Goal: Information Seeking & Learning: Learn about a topic

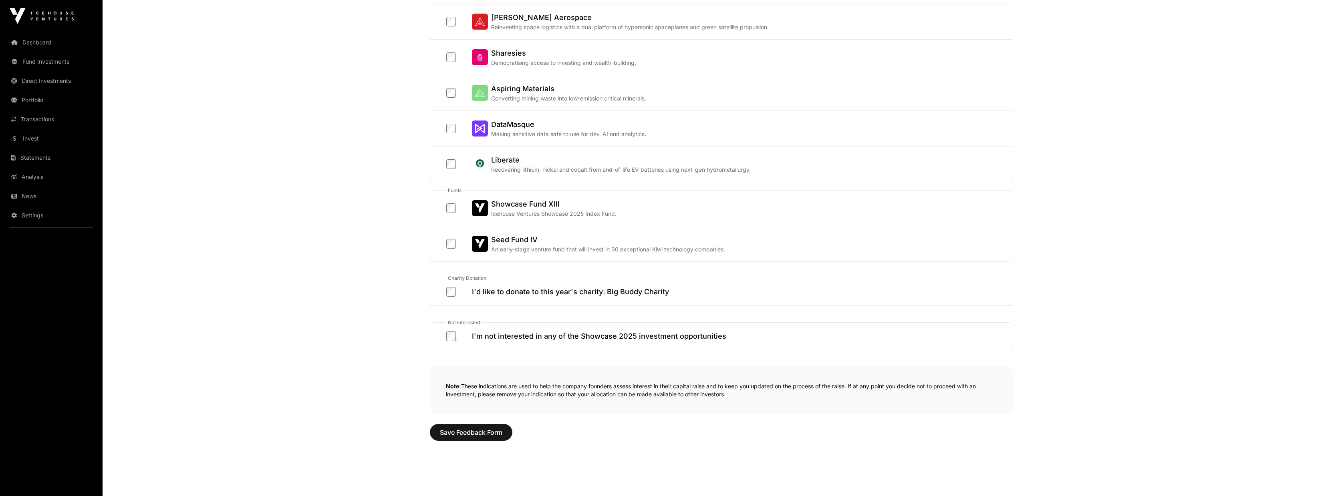
scroll to position [289, 0]
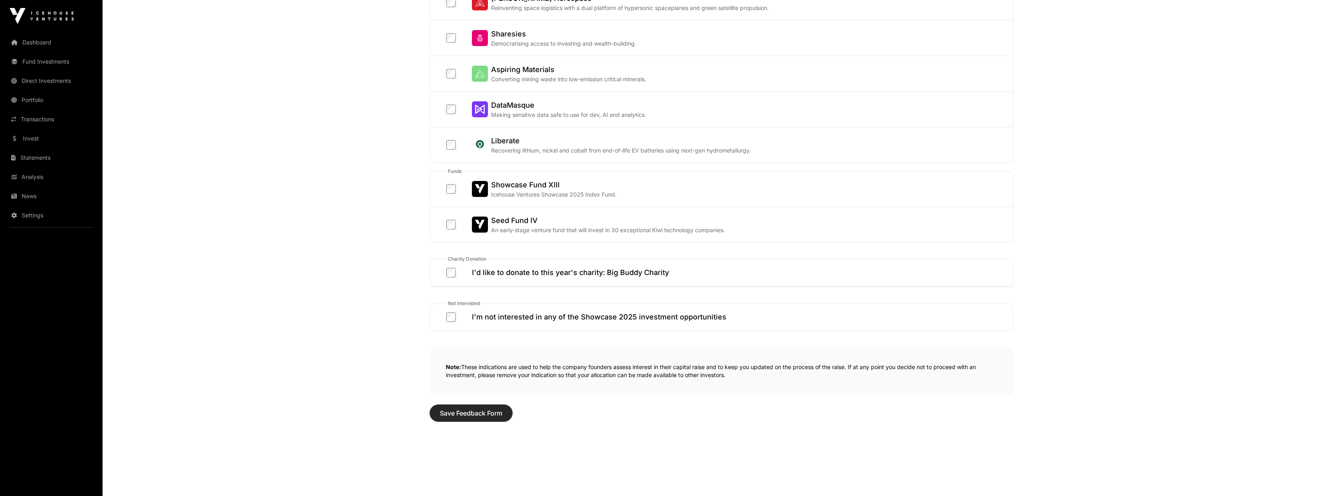
click at [465, 416] on span "Save Feedback Form" at bounding box center [471, 414] width 63 height 10
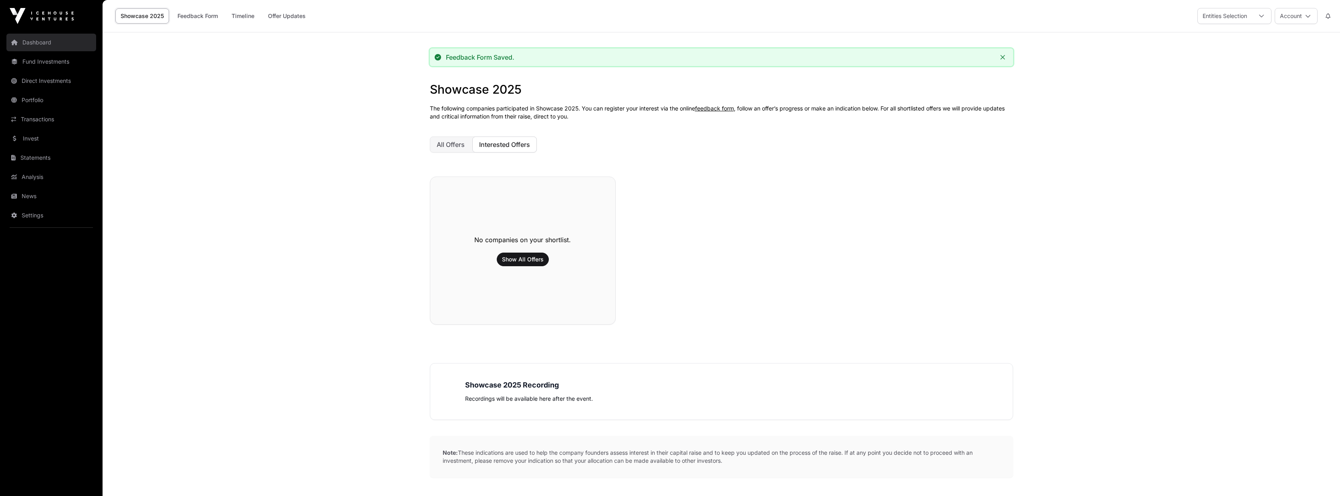
click at [39, 40] on link "Dashboard" at bounding box center [51, 43] width 90 height 18
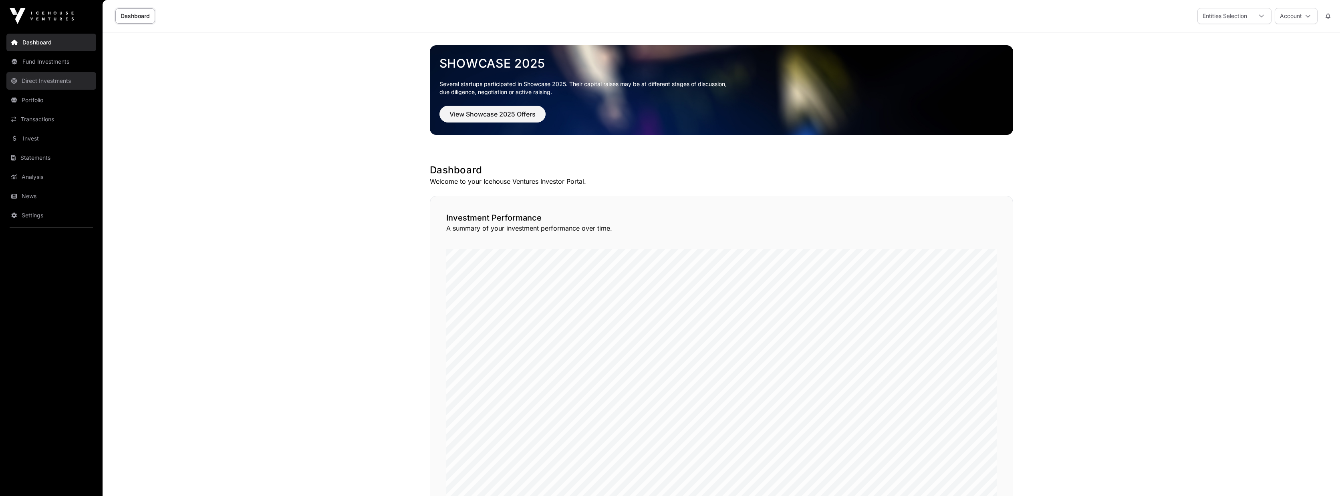
click at [64, 83] on link "Direct Investments" at bounding box center [51, 81] width 90 height 18
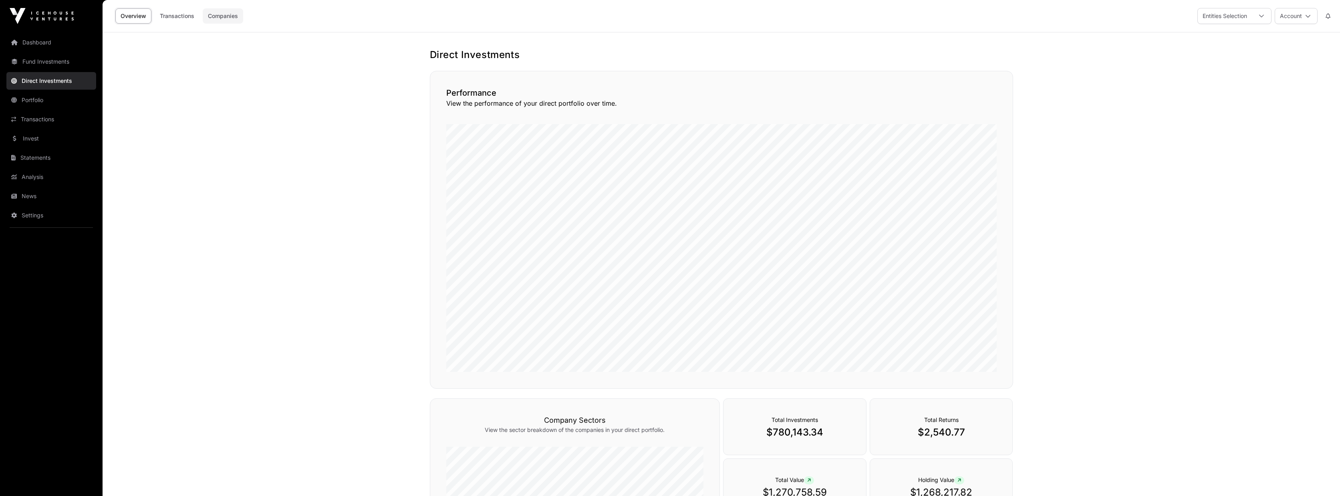
click at [225, 22] on link "Companies" at bounding box center [223, 15] width 40 height 15
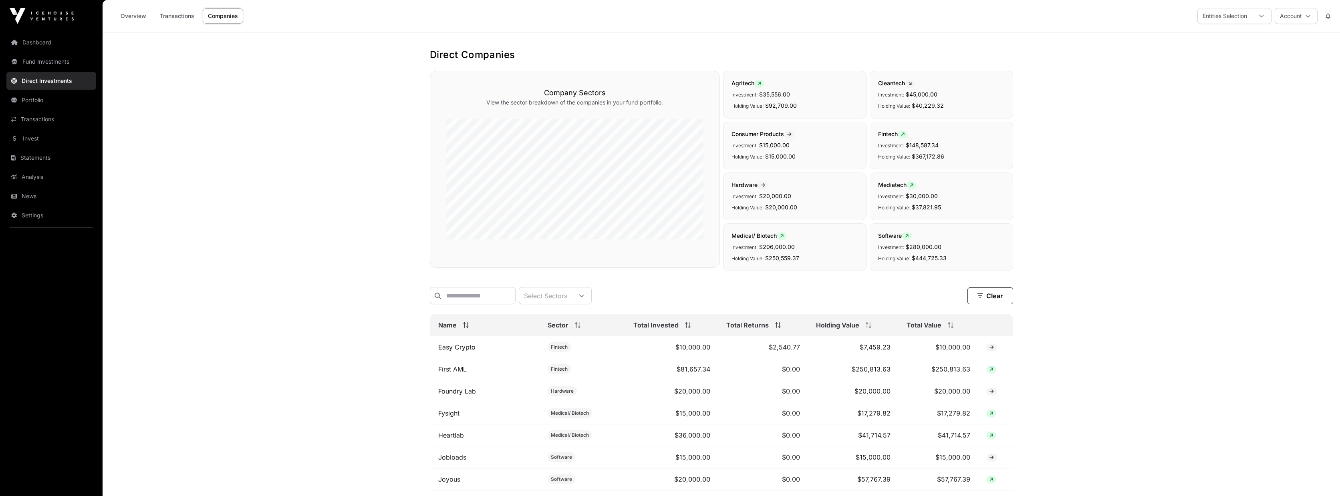
scroll to position [72, 0]
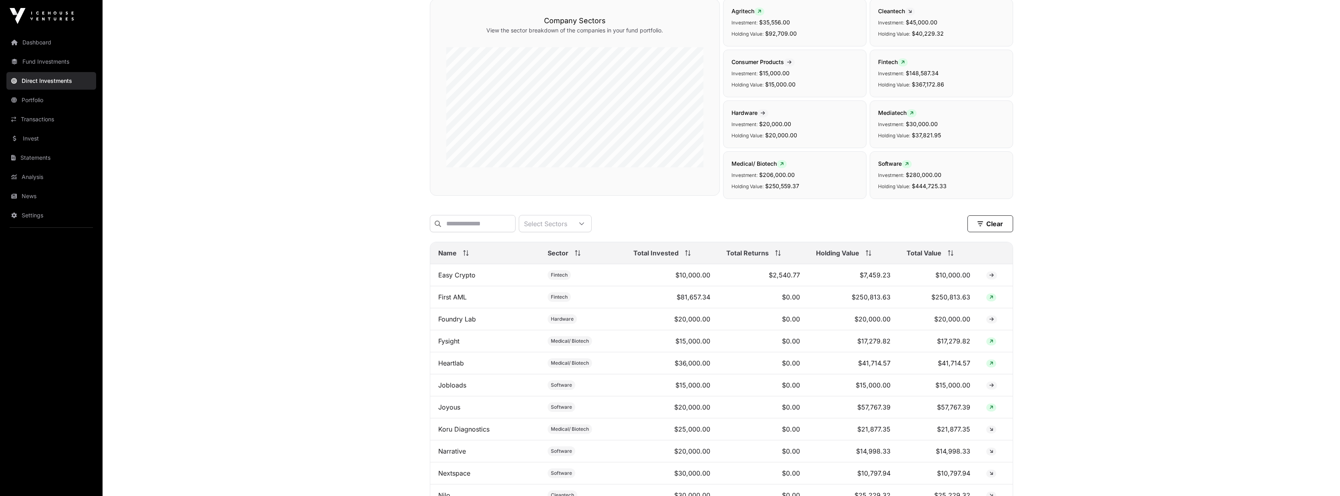
click at [452, 258] on span "Name" at bounding box center [447, 253] width 18 height 10
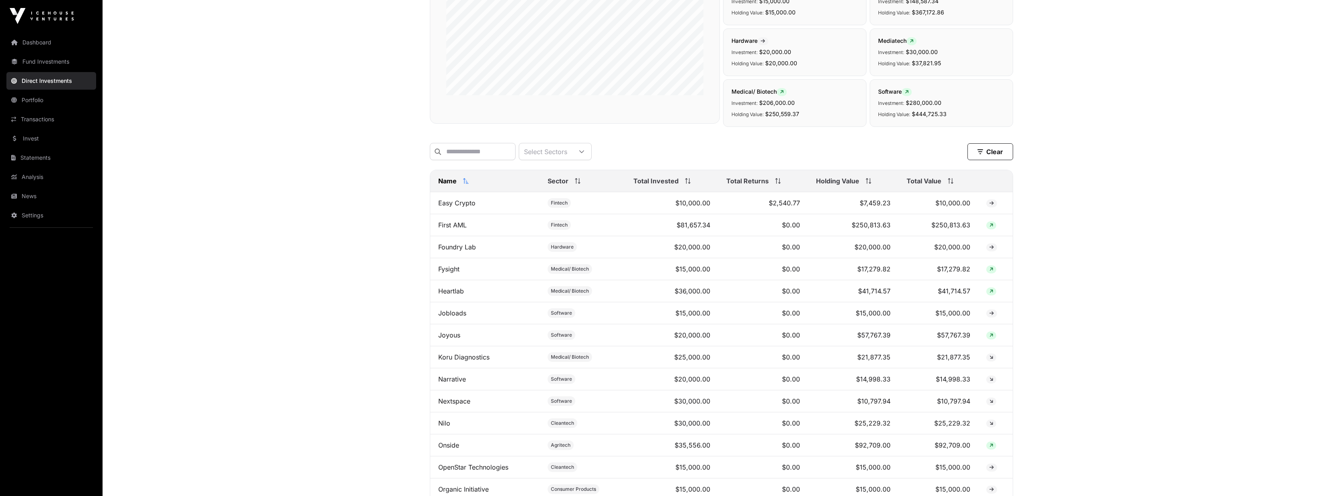
scroll to position [0, 0]
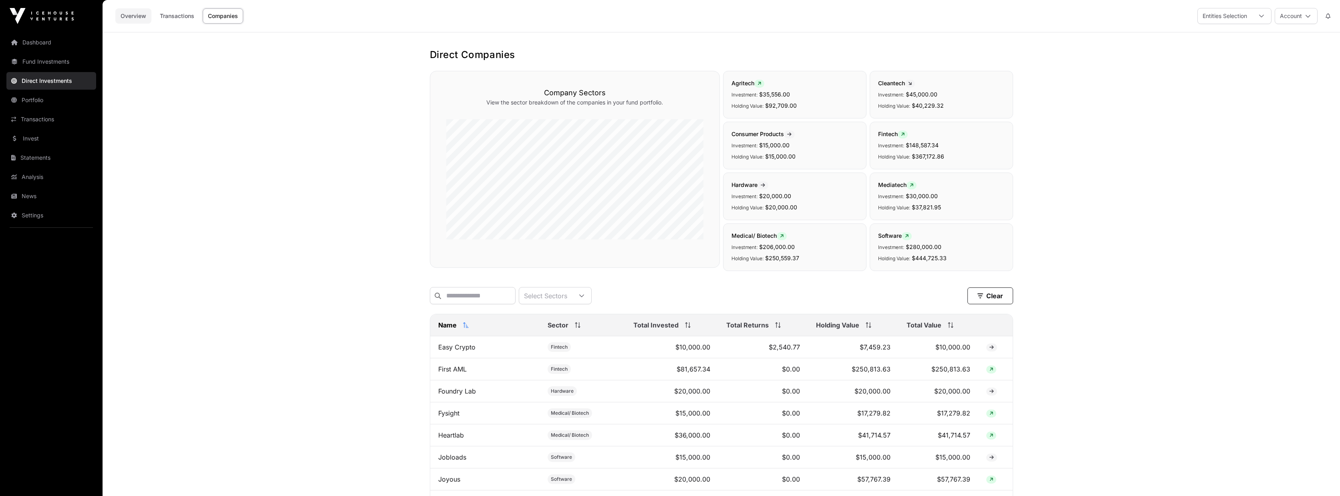
click at [134, 15] on link "Overview" at bounding box center [133, 15] width 36 height 15
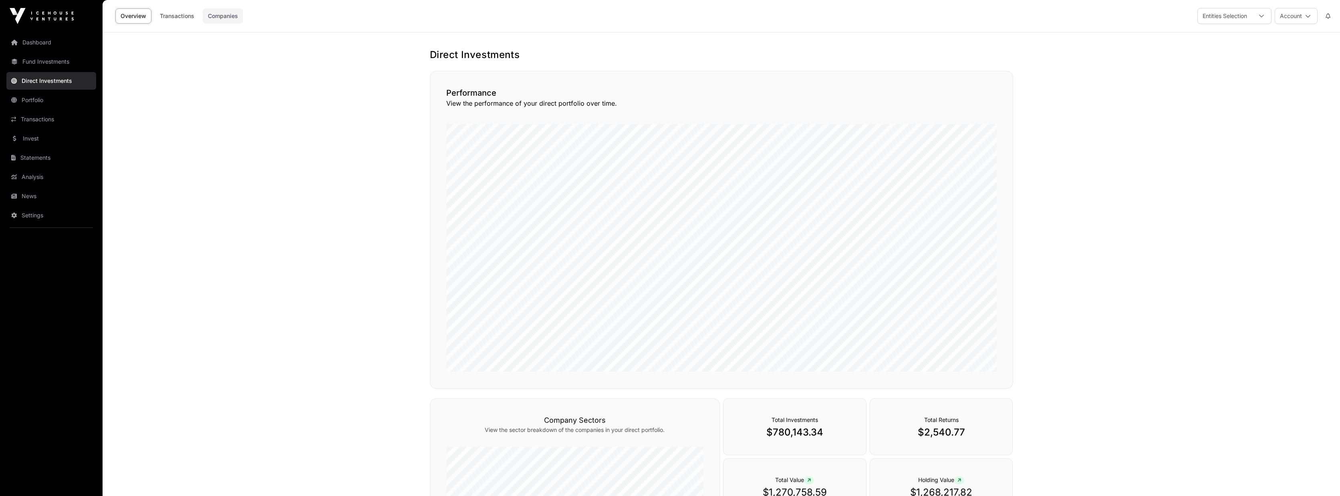
click at [223, 16] on link "Companies" at bounding box center [223, 15] width 40 height 15
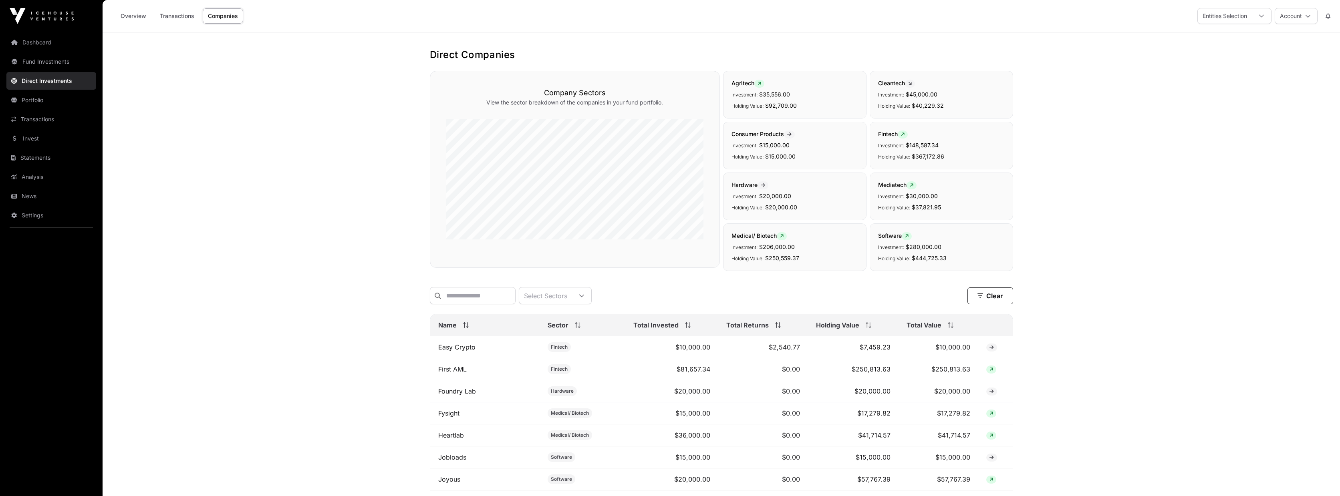
click at [923, 337] on th "Total Value" at bounding box center [939, 326] width 80 height 22
click at [947, 353] on td "$250,813.63" at bounding box center [939, 348] width 80 height 22
click at [989, 352] on span at bounding box center [992, 348] width 10 height 8
click at [457, 351] on link "First AML" at bounding box center [452, 347] width 28 height 8
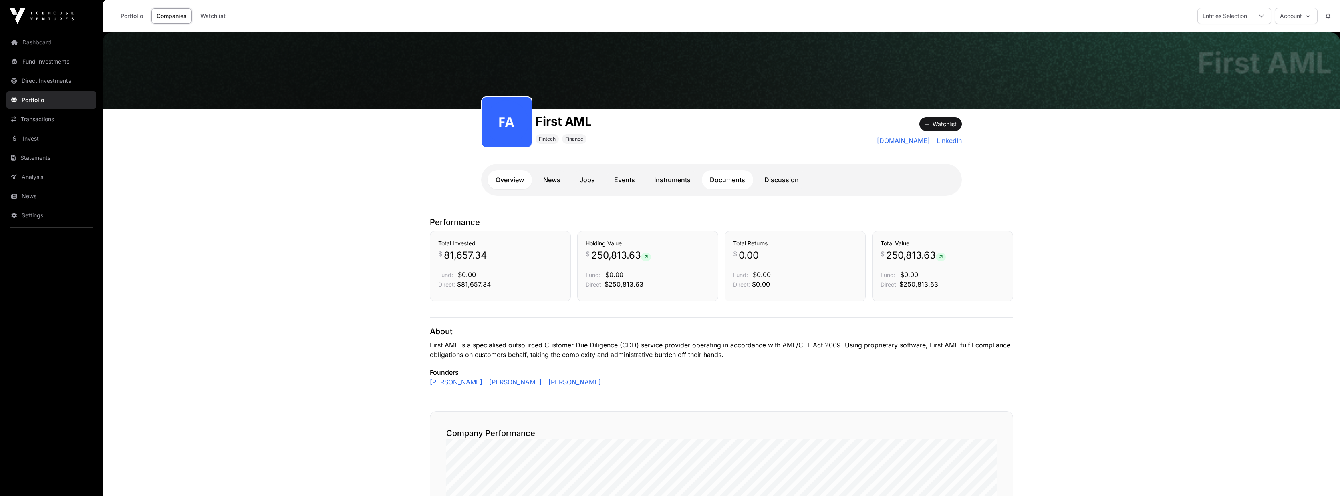
click at [735, 181] on link "Documents" at bounding box center [727, 179] width 51 height 19
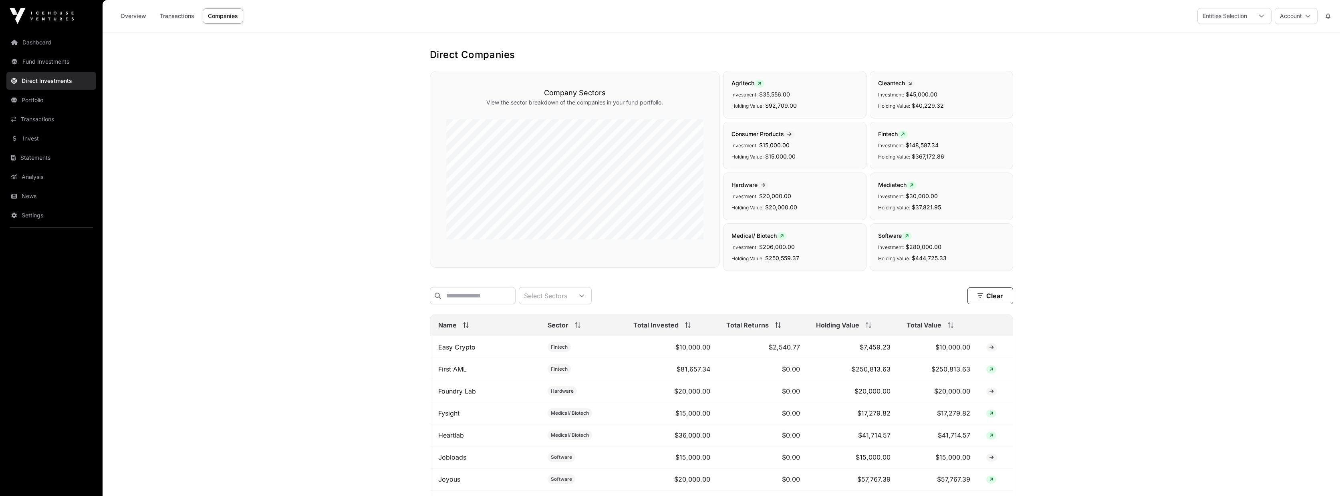
click at [845, 330] on span "Holding Value" at bounding box center [837, 326] width 43 height 10
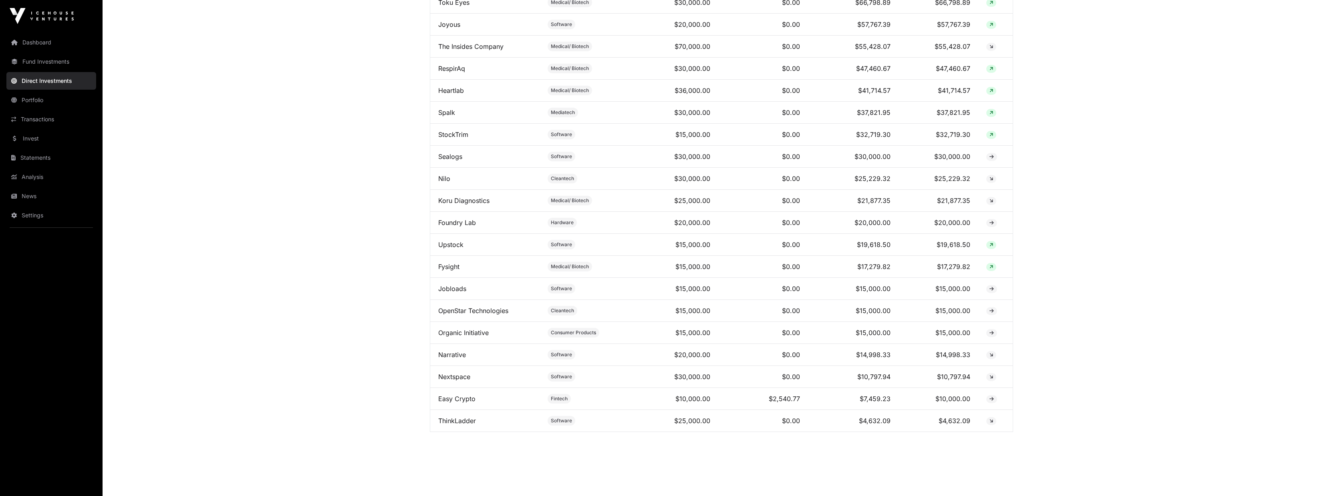
scroll to position [464, 0]
click at [463, 418] on link "ThinkLadder" at bounding box center [457, 418] width 38 height 8
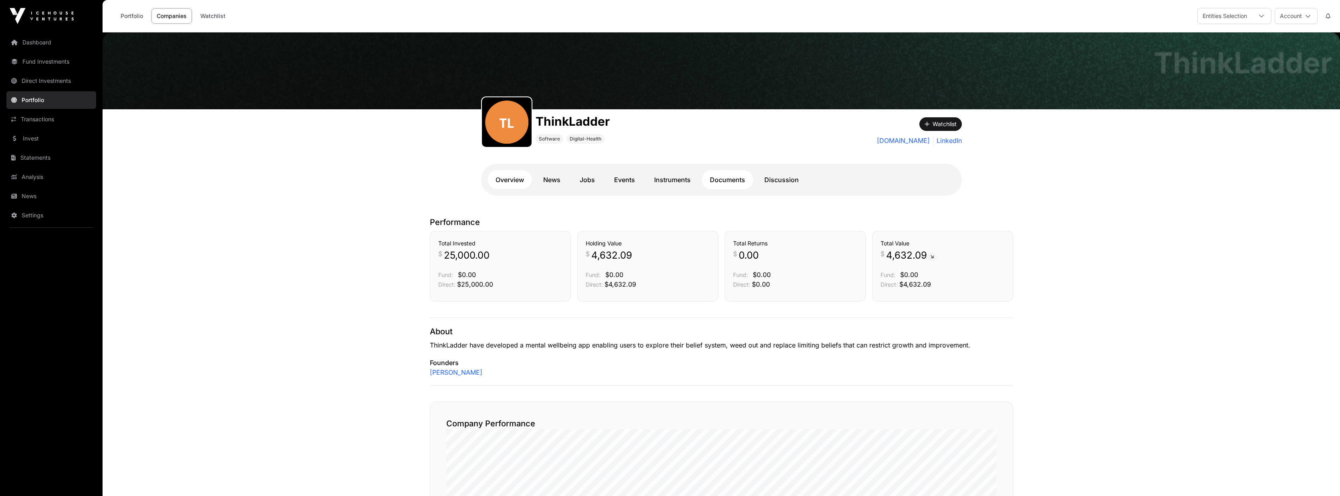
click at [725, 181] on link "Documents" at bounding box center [727, 179] width 51 height 19
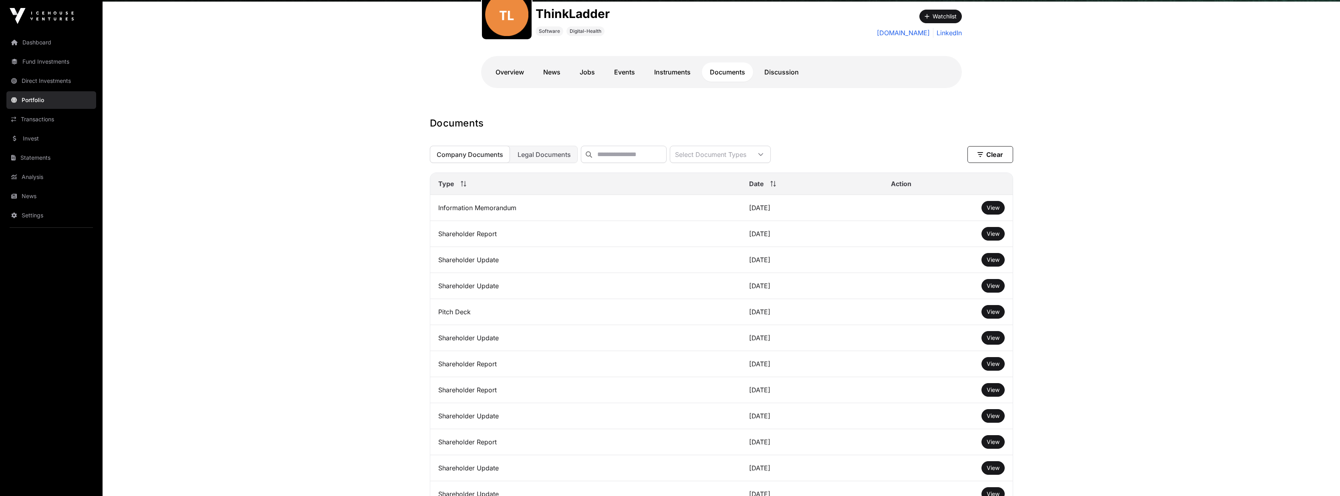
scroll to position [144, 0]
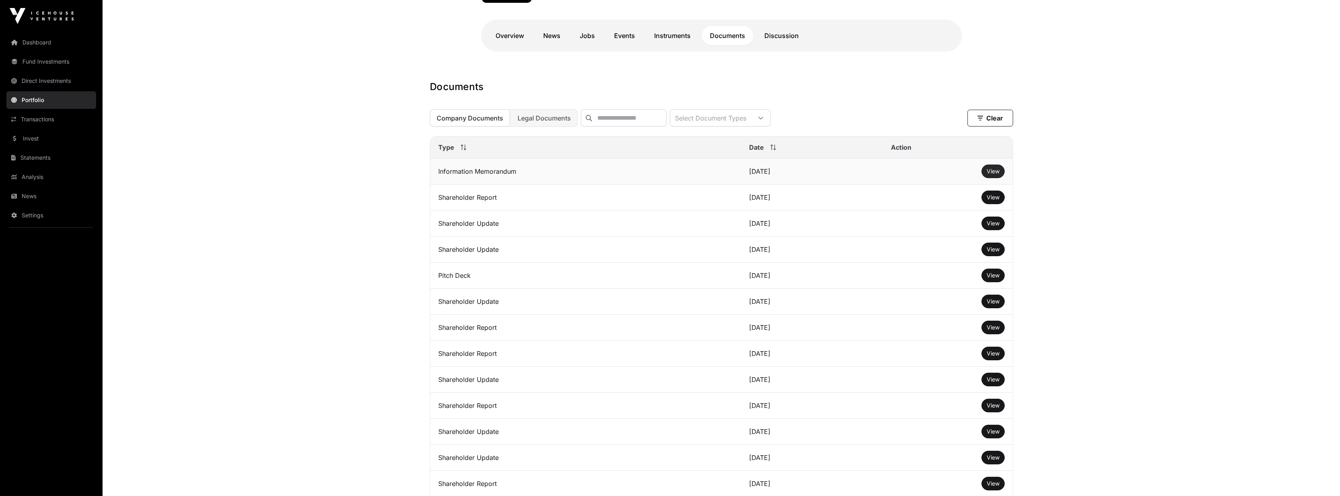
click at [995, 175] on span "View" at bounding box center [993, 171] width 13 height 7
click at [993, 201] on span "View" at bounding box center [993, 197] width 13 height 7
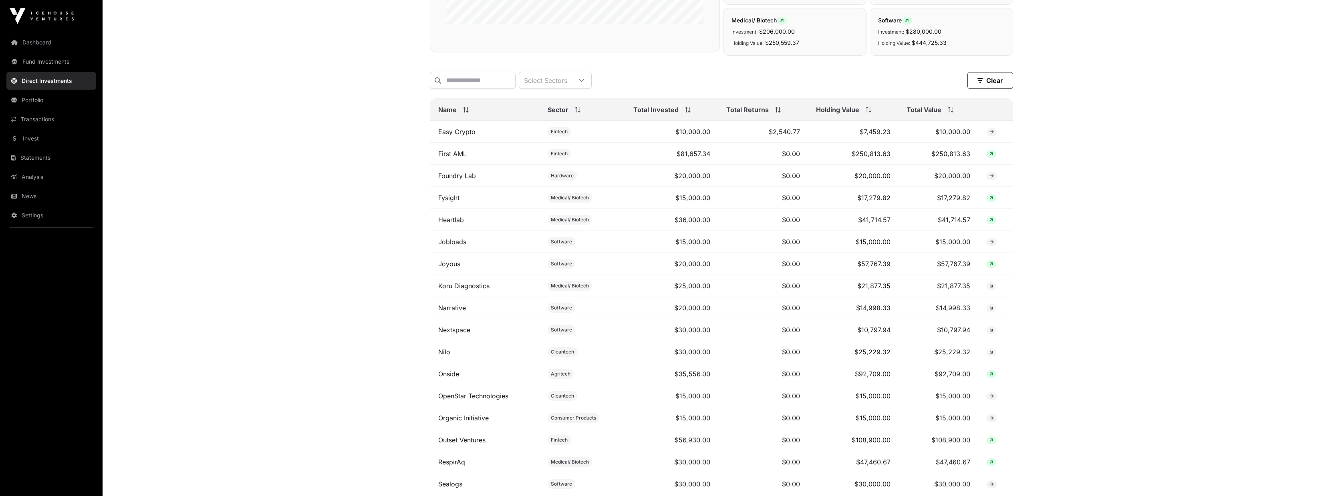
scroll to position [31, 0]
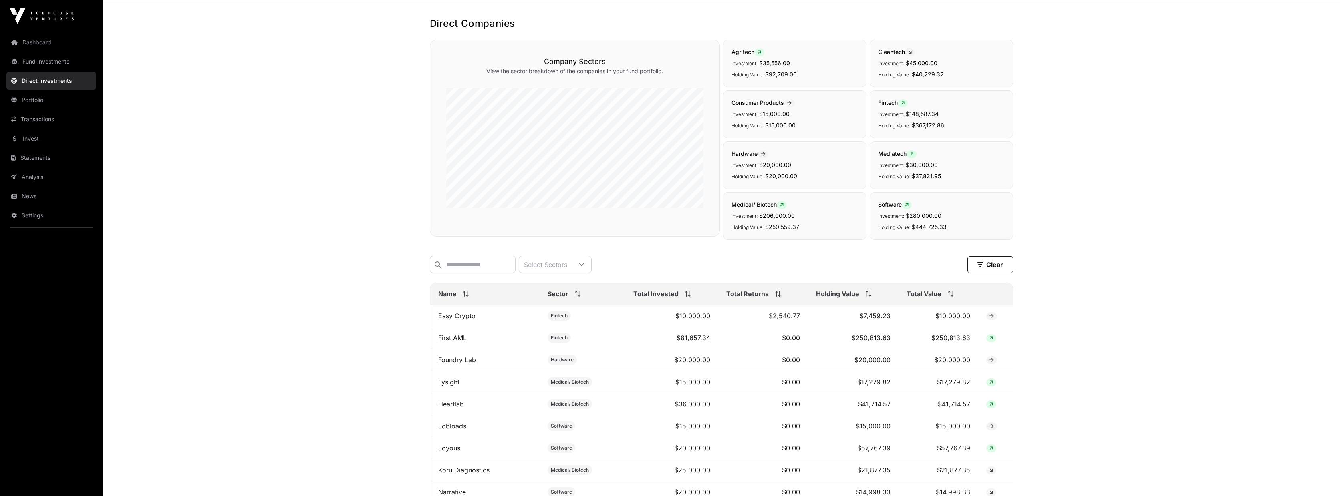
click at [922, 299] on span "Total Value" at bounding box center [924, 294] width 35 height 10
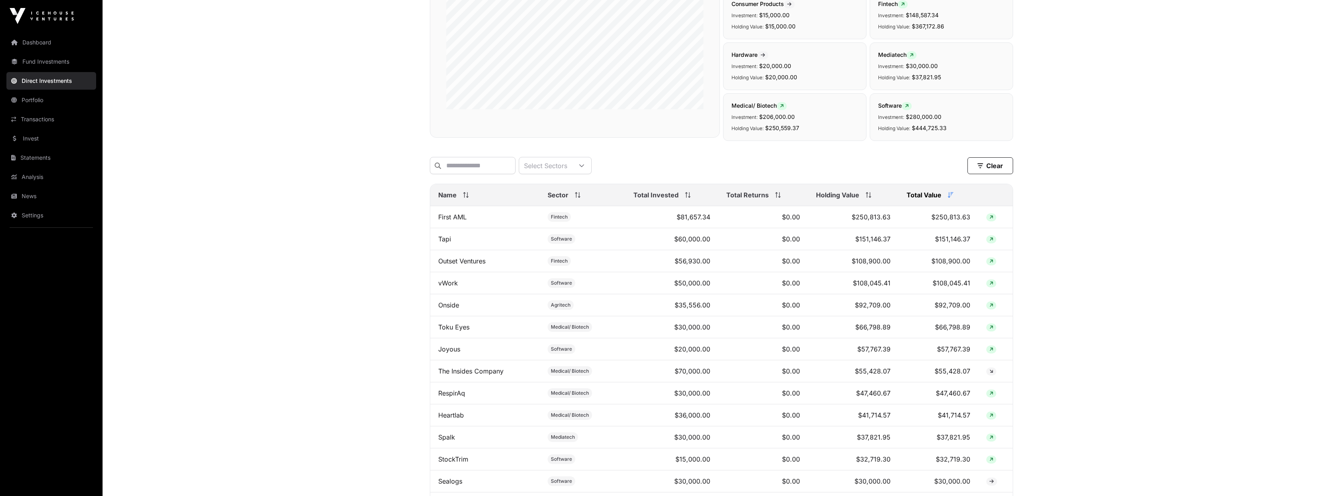
scroll to position [103, 0]
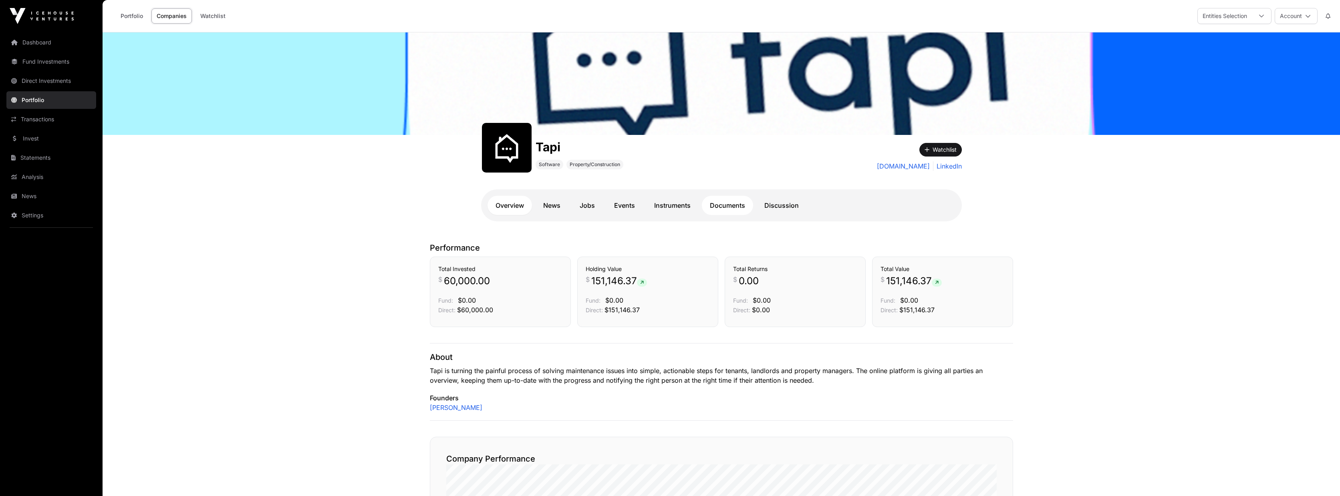
click at [724, 210] on link "Documents" at bounding box center [727, 205] width 51 height 19
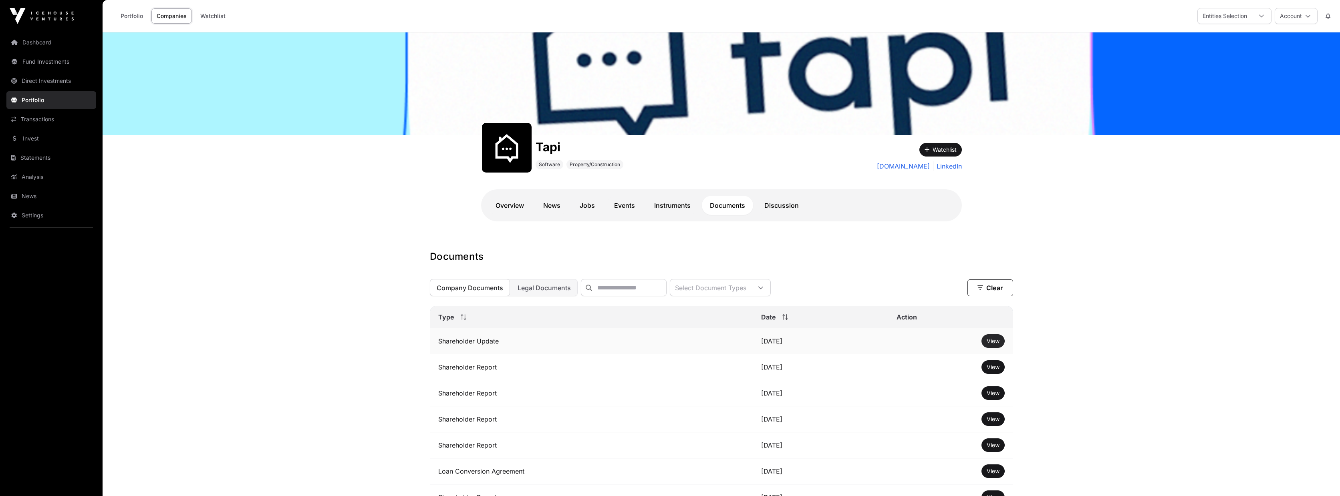
click at [991, 345] on span "View" at bounding box center [993, 341] width 13 height 7
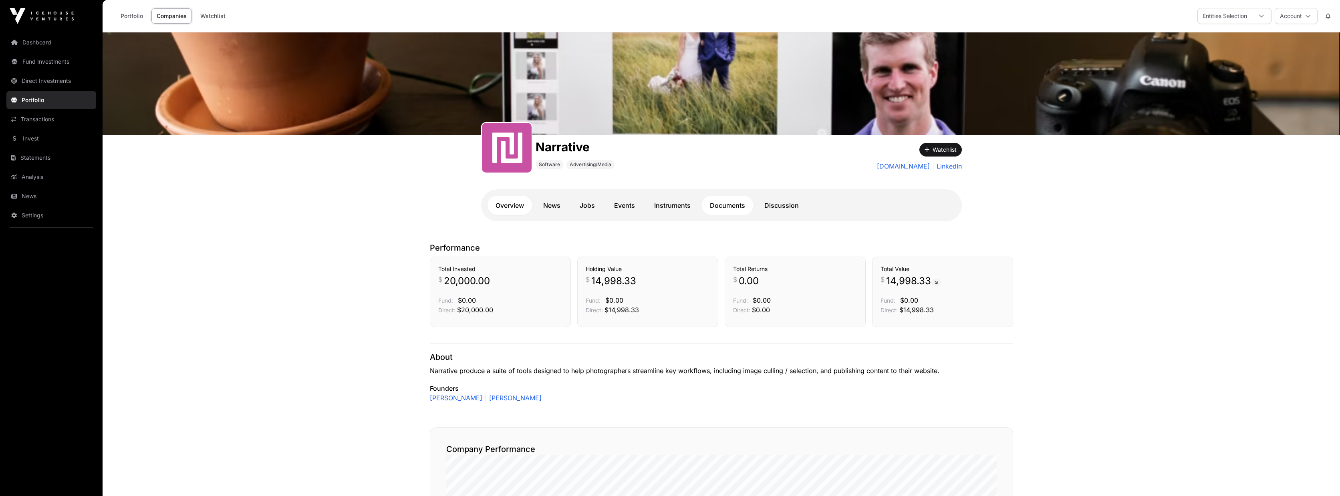
click at [731, 205] on link "Documents" at bounding box center [727, 205] width 51 height 19
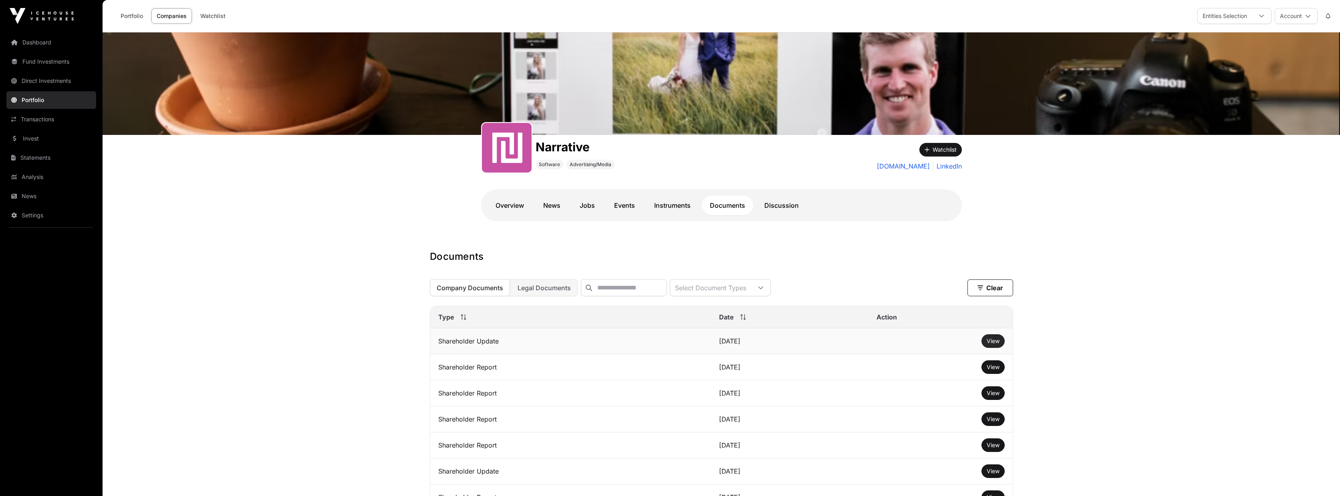
click at [991, 345] on span "View" at bounding box center [993, 341] width 13 height 7
